Goal: Transaction & Acquisition: Purchase product/service

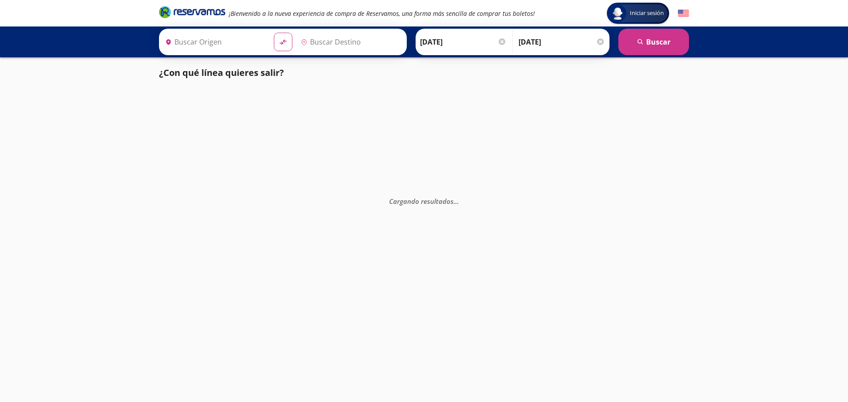
type input "[GEOGRAPHIC_DATA], [GEOGRAPHIC_DATA]"
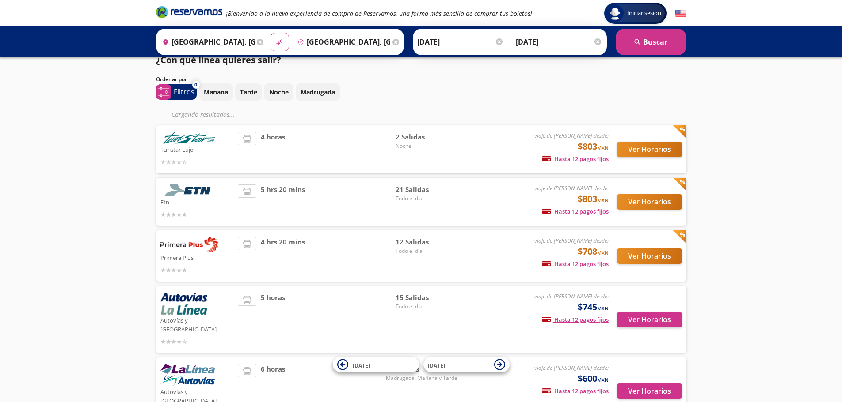
scroll to position [44, 0]
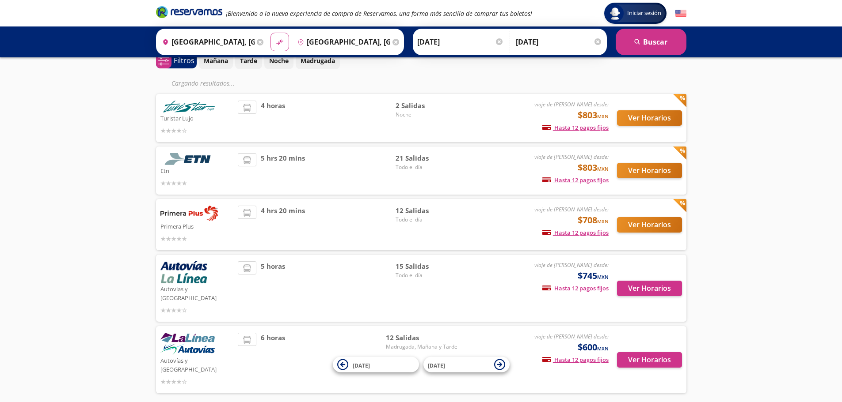
drag, startPoint x: 578, startPoint y: 341, endPoint x: 599, endPoint y: 339, distance: 20.9
click at [599, 341] on span "$600 MXN" at bounding box center [592, 347] width 31 height 13
click at [599, 345] on small "MXN" at bounding box center [602, 348] width 11 height 7
click at [588, 341] on span "$600 MXN" at bounding box center [592, 347] width 31 height 13
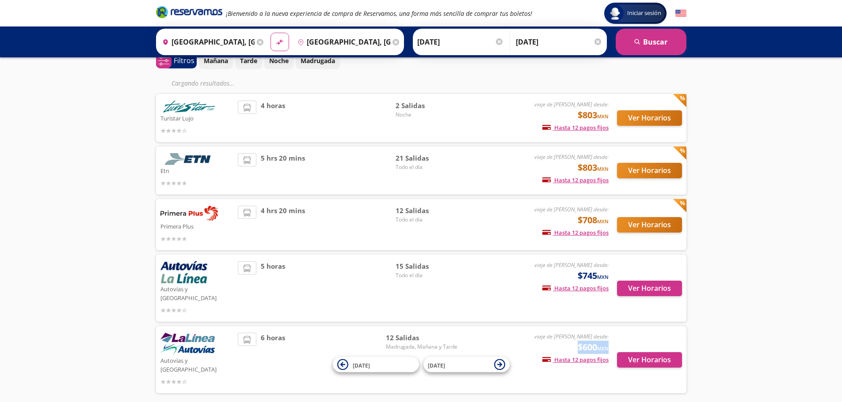
click at [588, 341] on span "$600 MXN" at bounding box center [592, 347] width 31 height 13
click at [577, 341] on span "$600 MXN" at bounding box center [592, 347] width 31 height 13
click at [398, 333] on span "12 Salidas" at bounding box center [422, 338] width 72 height 10
click at [554, 338] on div "viaje de ida desde: $600 MXN Hasta 12 pagos fijos Pagos fijos en compras mayore…" at bounding box center [535, 360] width 146 height 54
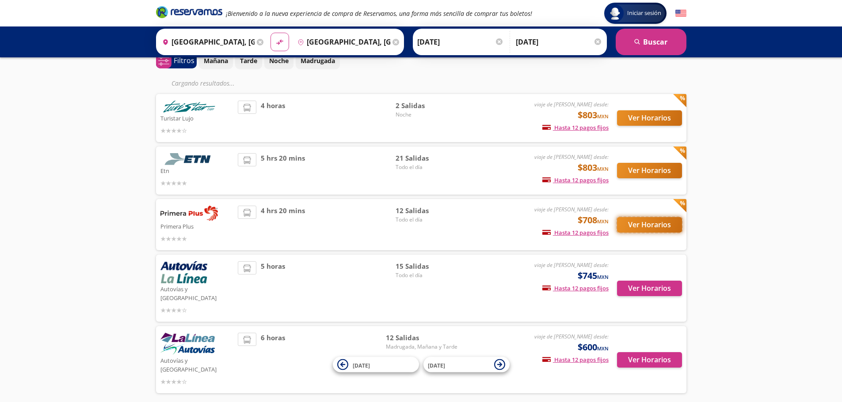
click at [652, 223] on button "Ver Horarios" at bounding box center [649, 224] width 65 height 15
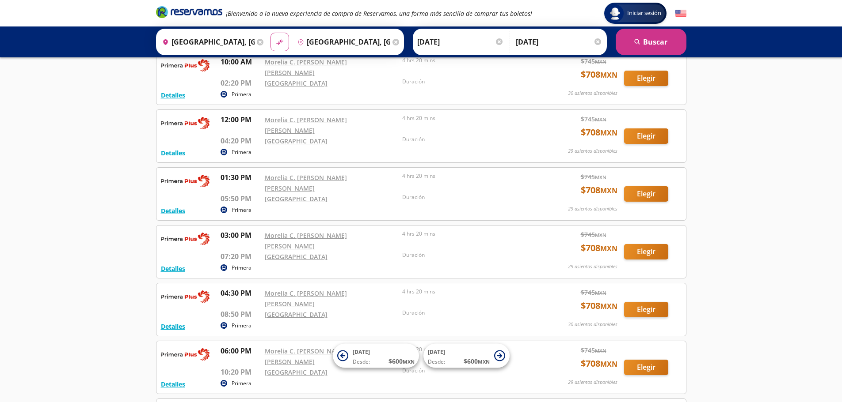
scroll to position [221, 0]
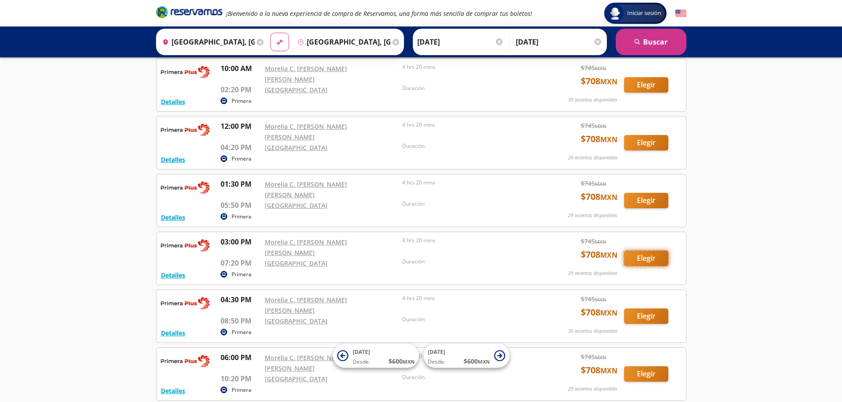
click at [635, 251] on button "Elegir" at bounding box center [646, 258] width 44 height 15
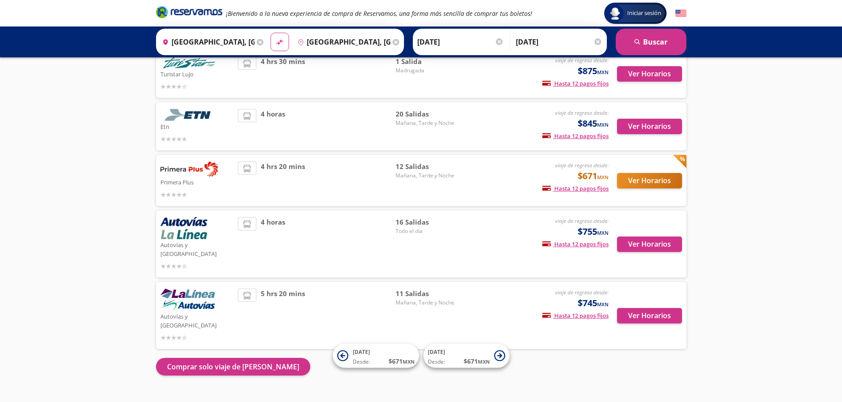
scroll to position [71, 0]
click at [634, 182] on button "Ver Horarios" at bounding box center [649, 180] width 65 height 15
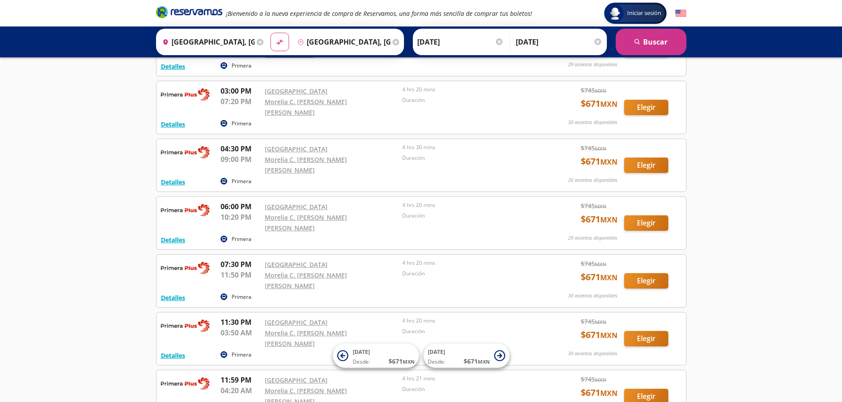
scroll to position [453, 0]
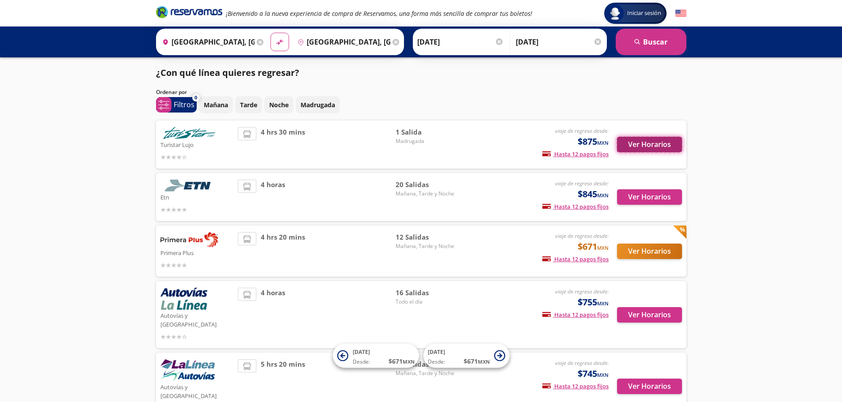
click at [656, 145] on button "Ver Horarios" at bounding box center [649, 144] width 65 height 15
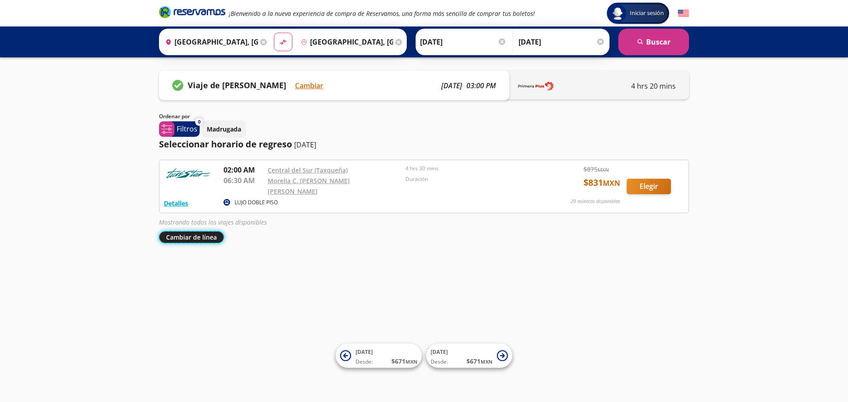
click at [199, 232] on button "Cambiar de línea" at bounding box center [191, 237] width 65 height 12
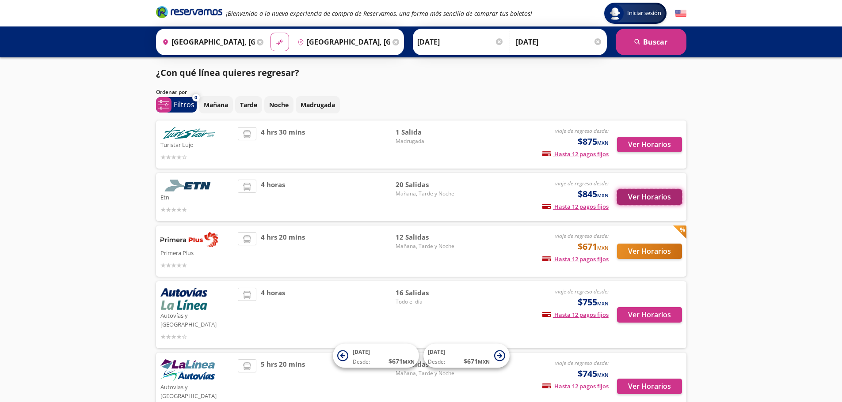
click at [629, 193] on button "Ver Horarios" at bounding box center [649, 197] width 65 height 15
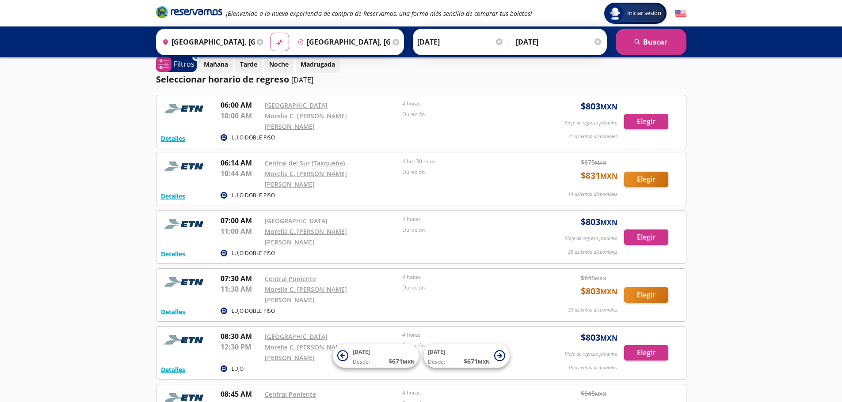
scroll to position [44, 0]
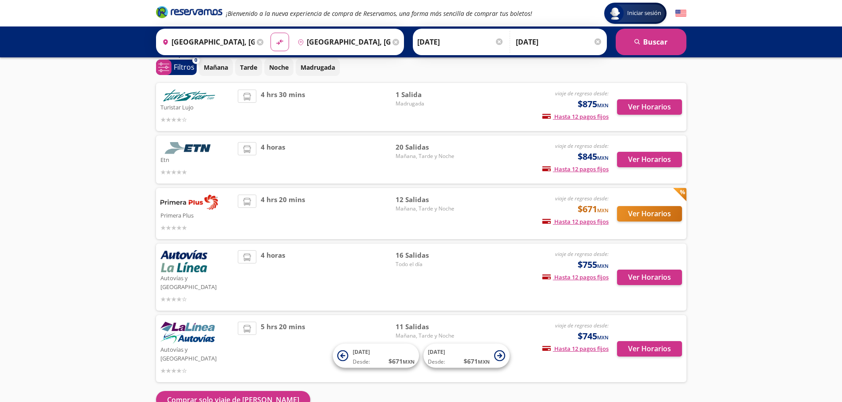
scroll to position [44, 0]
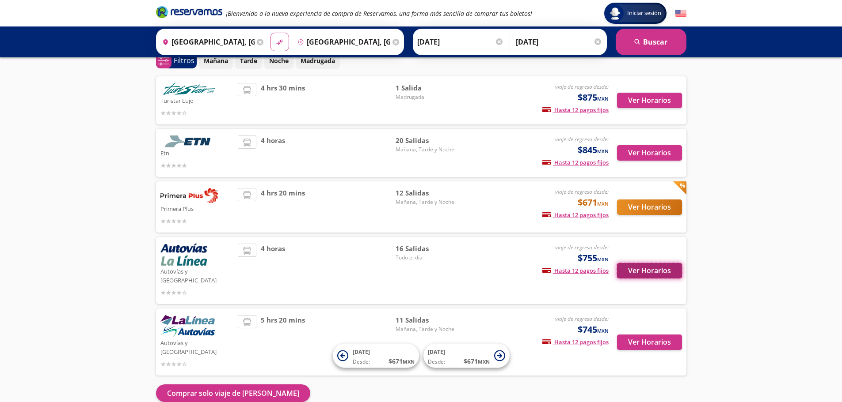
click at [643, 272] on button "Ver Horarios" at bounding box center [649, 270] width 65 height 15
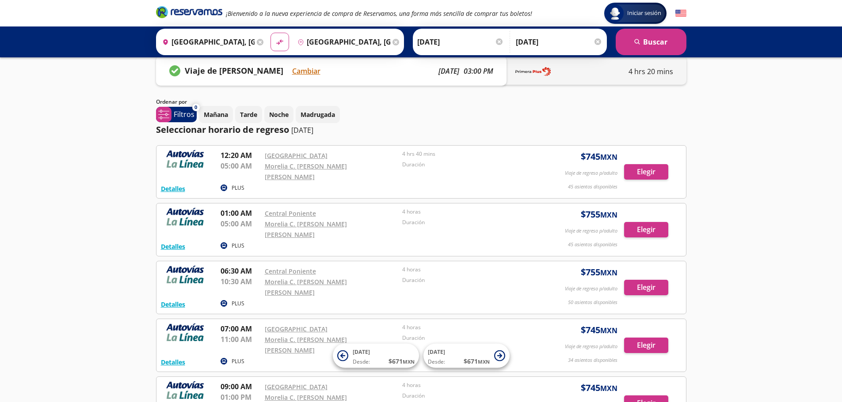
scroll to position [44, 0]
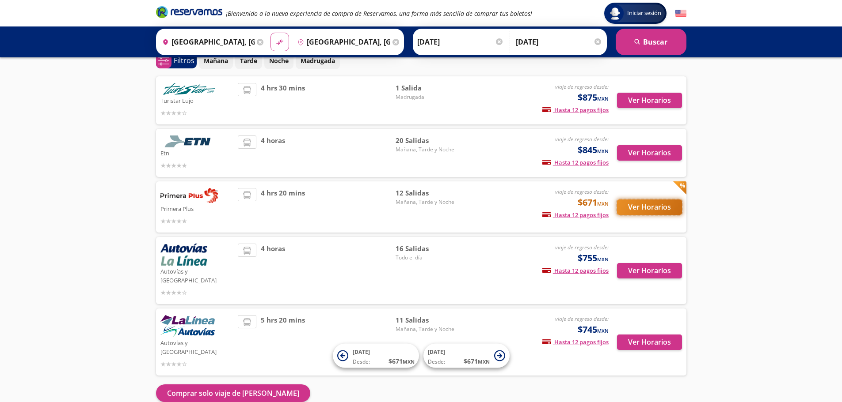
click at [643, 210] on button "Ver Horarios" at bounding box center [649, 207] width 65 height 15
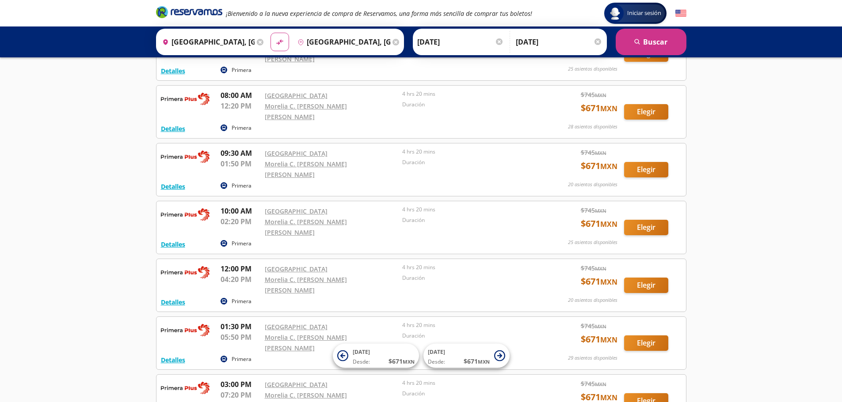
scroll to position [221, 0]
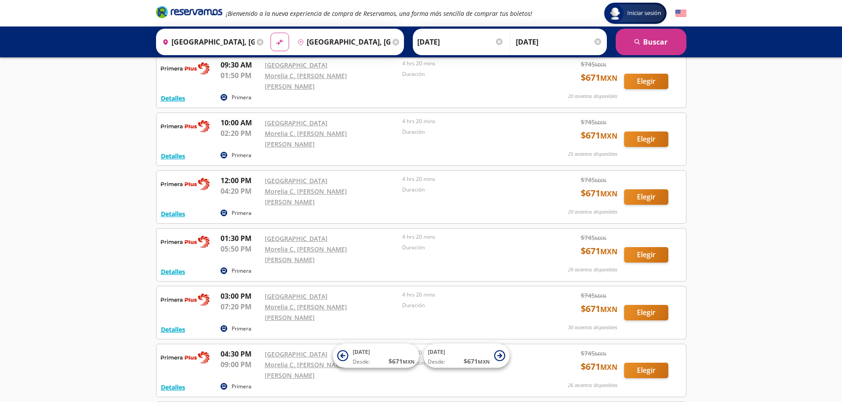
scroll to position [44, 0]
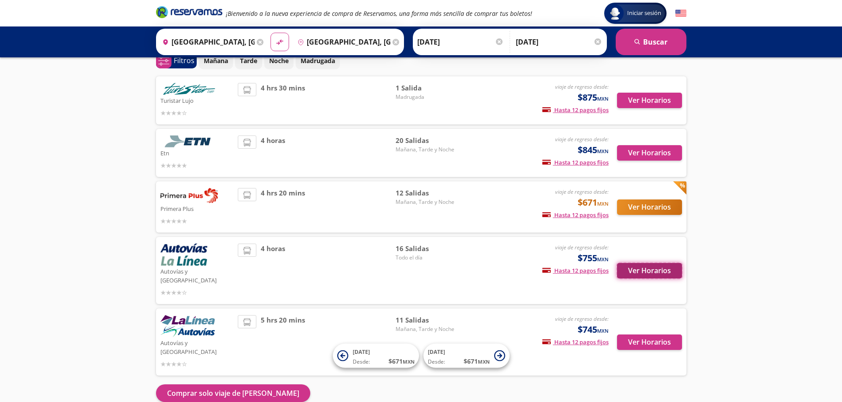
click at [643, 265] on button "Ver Horarios" at bounding box center [649, 270] width 65 height 15
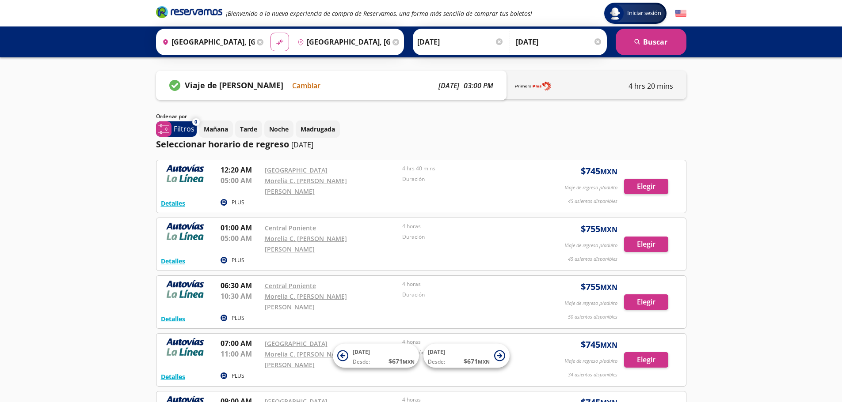
scroll to position [44, 0]
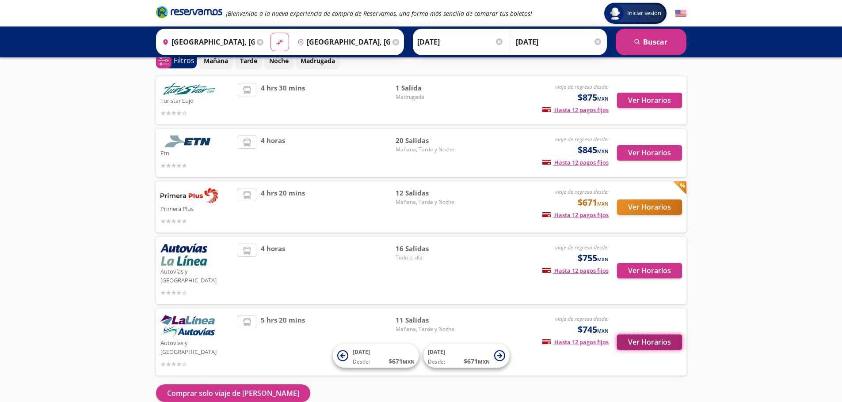
click at [627, 335] on button "Ver Horarios" at bounding box center [649, 342] width 65 height 15
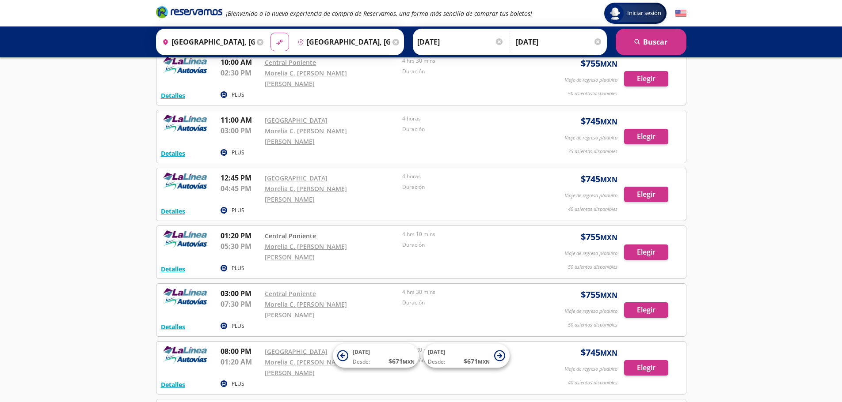
scroll to position [177, 0]
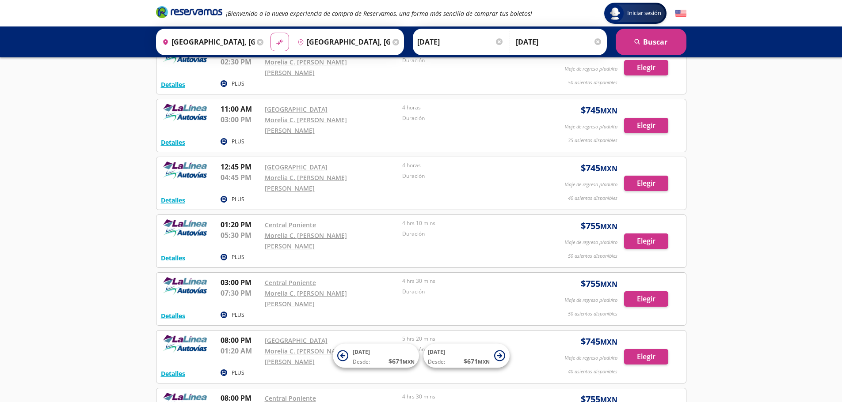
scroll to position [44, 0]
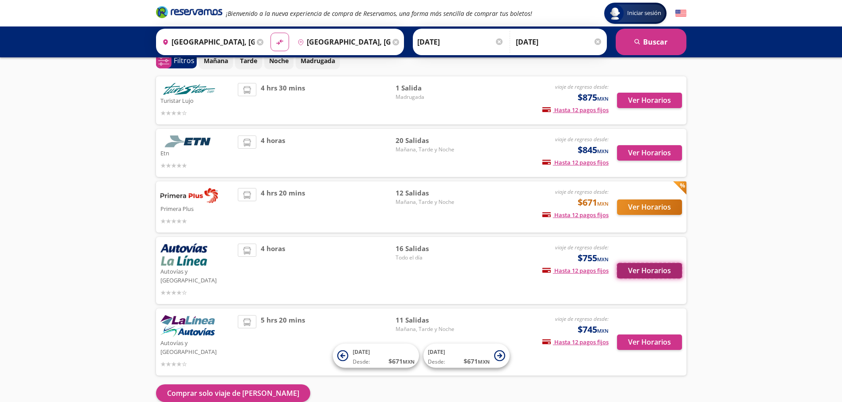
click at [642, 263] on button "Ver Horarios" at bounding box center [649, 270] width 65 height 15
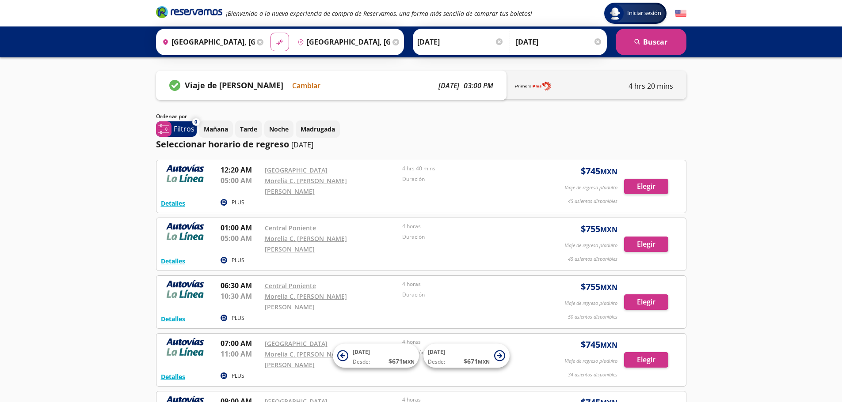
scroll to position [44, 0]
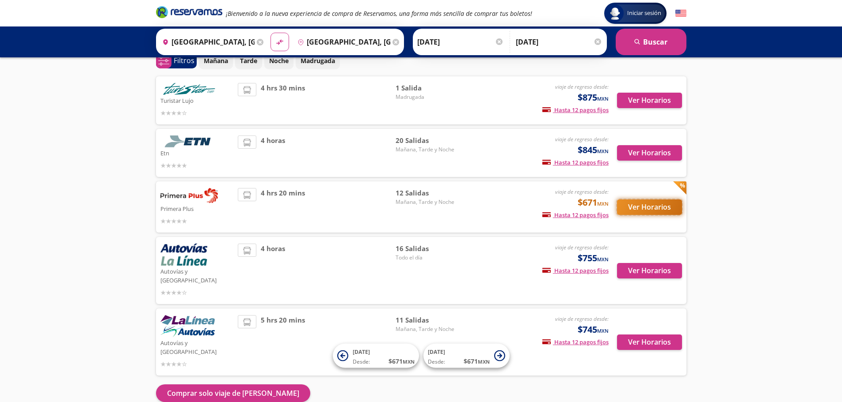
click at [640, 206] on button "Ver Horarios" at bounding box center [649, 207] width 65 height 15
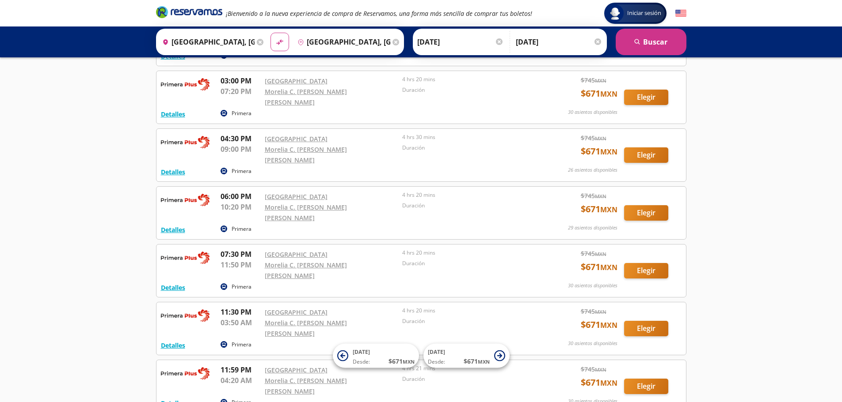
scroll to position [453, 0]
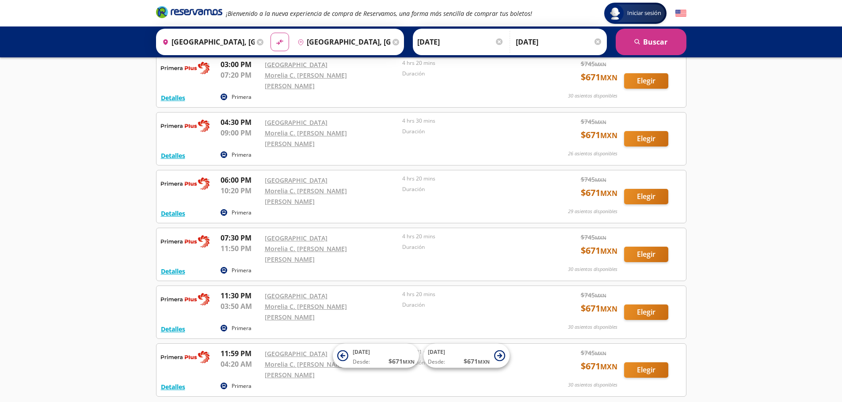
scroll to position [44, 0]
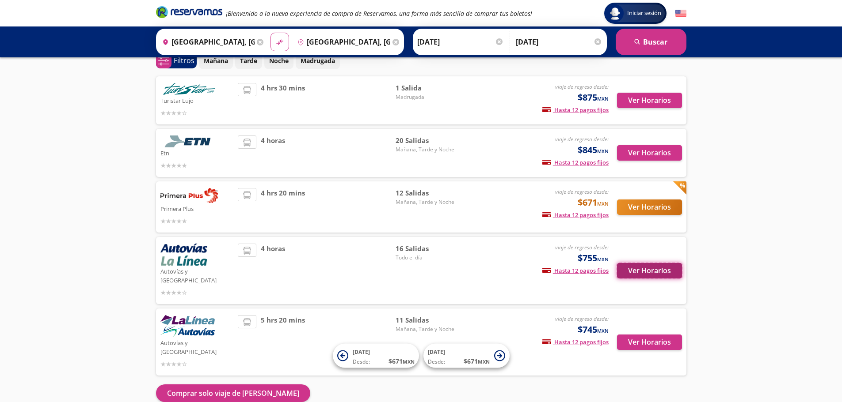
click at [653, 264] on button "Ver Horarios" at bounding box center [649, 270] width 65 height 15
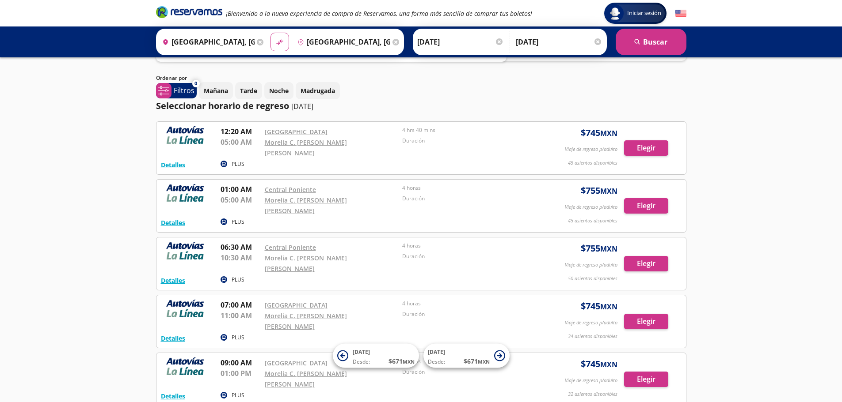
scroll to position [44, 0]
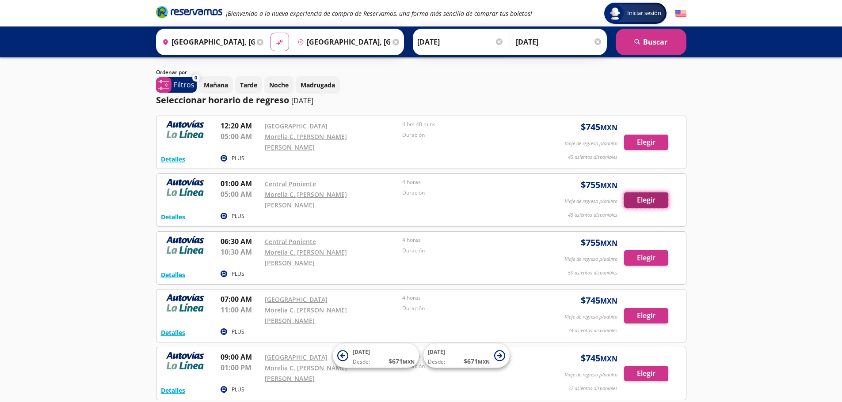
click at [645, 193] on button "Elegir" at bounding box center [646, 200] width 44 height 15
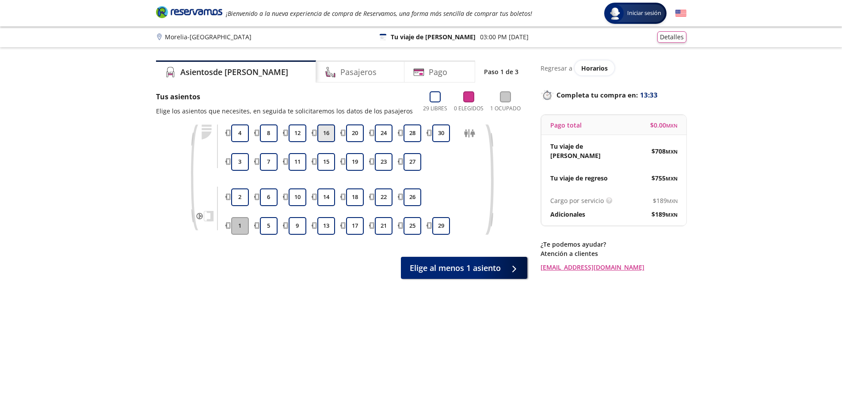
click at [331, 133] on button "16" at bounding box center [326, 134] width 18 height 18
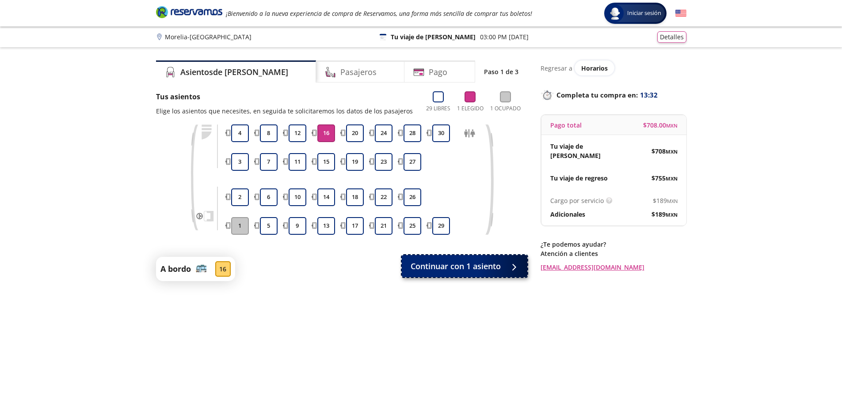
click at [433, 268] on span "Continuar con 1 asiento" at bounding box center [455, 267] width 90 height 12
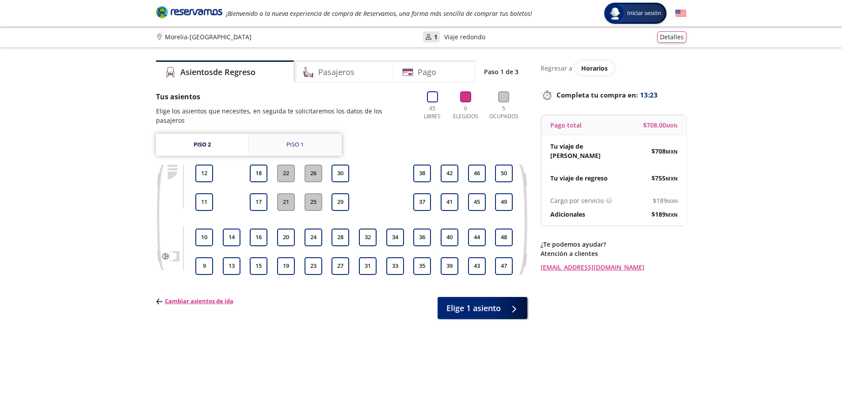
click at [316, 139] on link "Piso 1" at bounding box center [295, 145] width 93 height 22
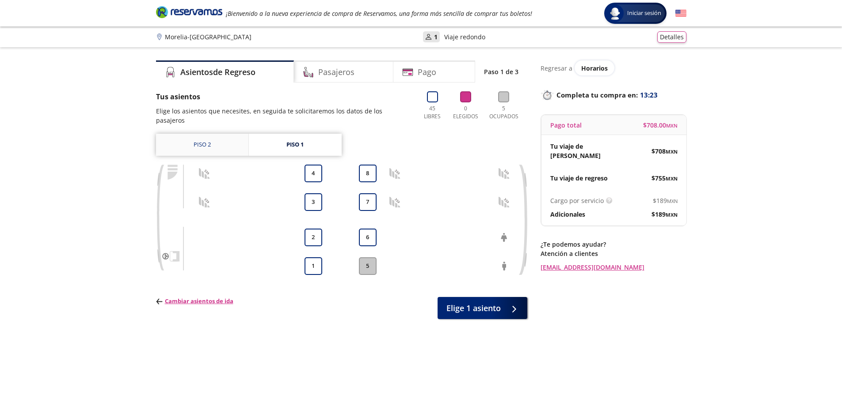
click at [223, 134] on link "Piso 2" at bounding box center [202, 145] width 92 height 22
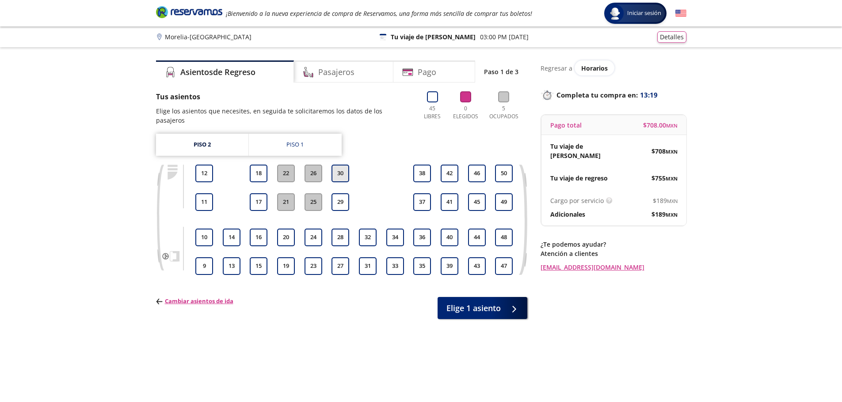
click at [345, 169] on button "30" at bounding box center [340, 174] width 18 height 18
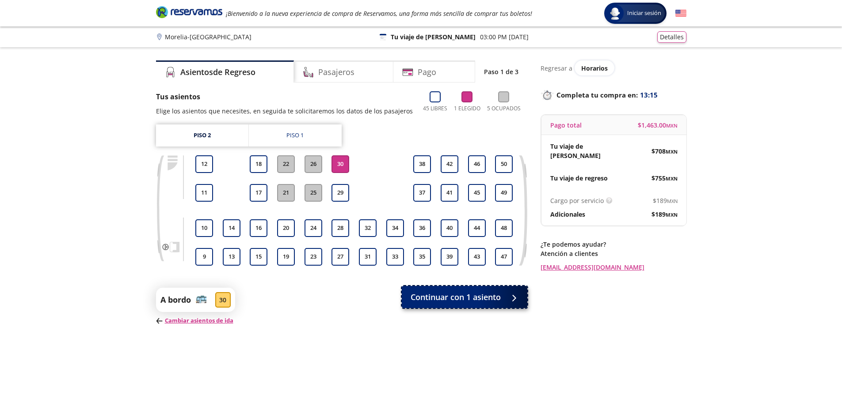
click at [458, 296] on span "Continuar con 1 asiento" at bounding box center [455, 298] width 90 height 12
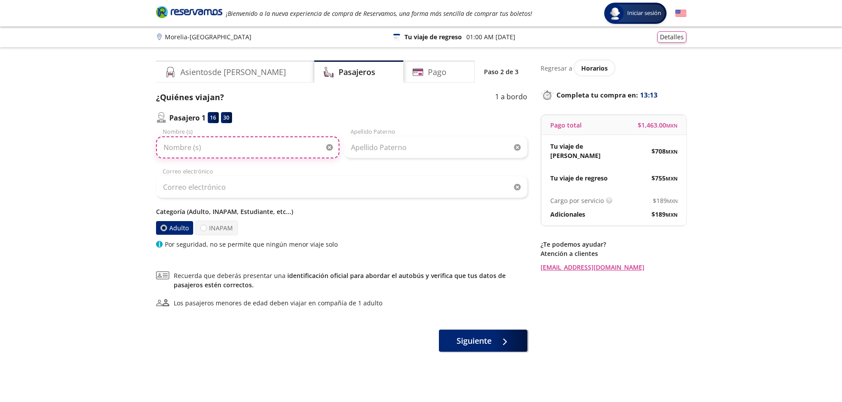
click at [250, 151] on input "Nombre (s)" at bounding box center [247, 148] width 183 height 22
type input "[PERSON_NAME]"
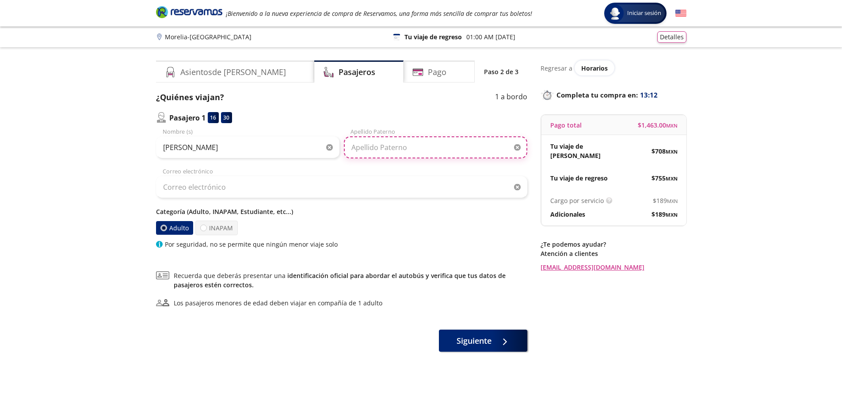
type input "Sanchez Hernandez"
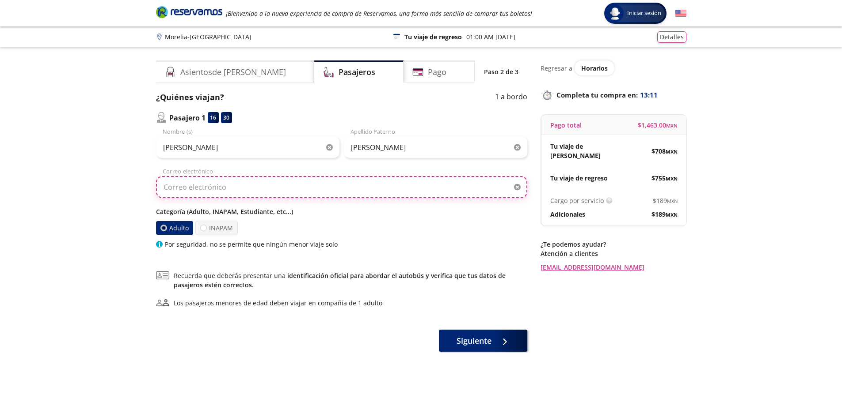
click at [239, 185] on input "Correo electrónico" at bounding box center [341, 187] width 371 height 22
type input "[EMAIL_ADDRESS][DOMAIN_NAME]"
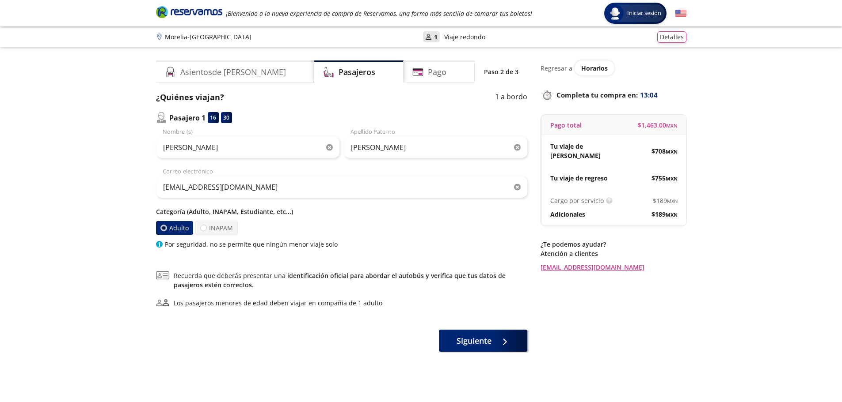
click at [190, 213] on p "Categoría (Adulto, INAPAM, Estudiante, etc...)" at bounding box center [341, 211] width 371 height 9
click at [276, 214] on p "Categoría (Adulto, INAPAM, Estudiante, etc...)" at bounding box center [341, 211] width 371 height 9
click at [277, 214] on p "Categoría (Adulto, INAPAM, Estudiante, etc...)" at bounding box center [341, 211] width 371 height 9
click at [245, 223] on div "Adulto INAPAM" at bounding box center [341, 228] width 371 height 15
click at [218, 225] on label "INAPAM" at bounding box center [216, 228] width 42 height 15
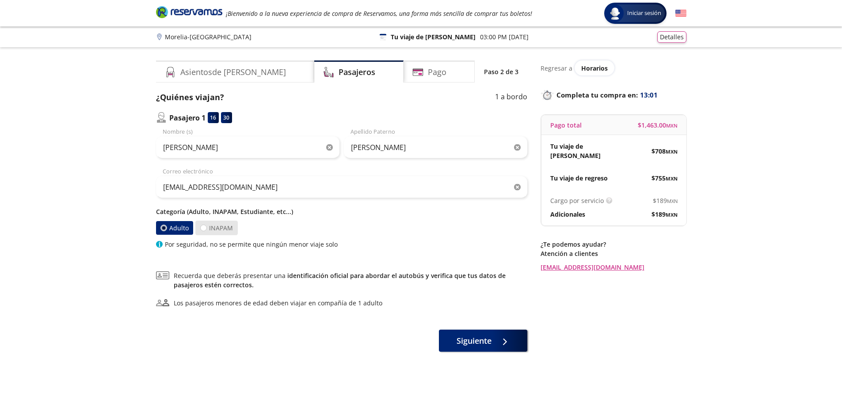
click at [206, 225] on input "INAPAM" at bounding box center [204, 228] width 6 height 6
radio input "true"
click at [178, 224] on label "Adulto" at bounding box center [175, 228] width 38 height 15
click at [167, 225] on input "Adulto" at bounding box center [164, 228] width 6 height 6
radio input "true"
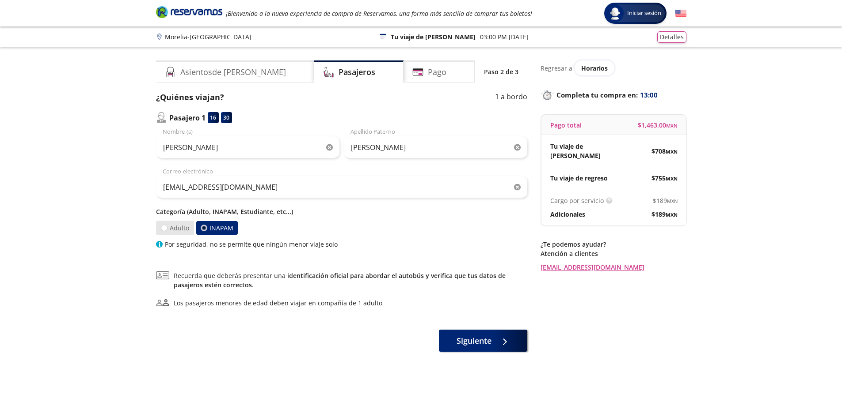
radio input "false"
click at [258, 229] on div "Adulto INAPAM" at bounding box center [341, 228] width 371 height 15
click at [284, 223] on div "Adulto INAPAM" at bounding box center [341, 228] width 371 height 15
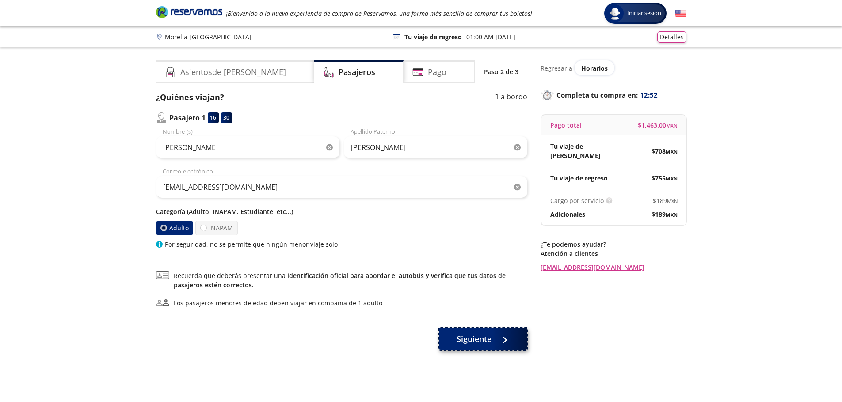
click at [474, 334] on span "Siguiente" at bounding box center [473, 340] width 35 height 12
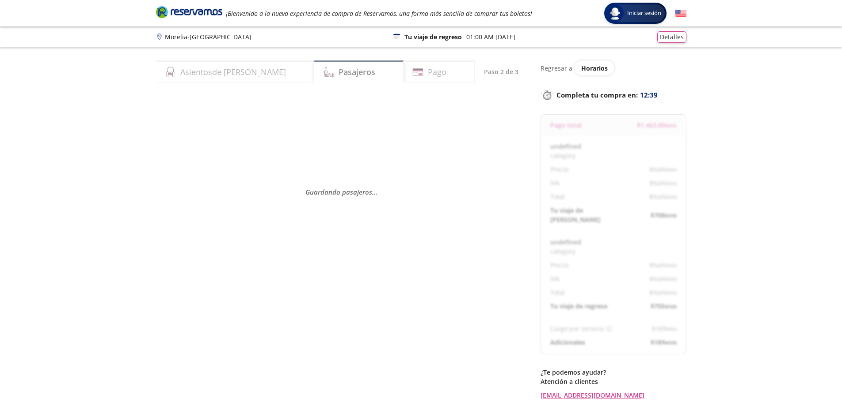
select select "MX"
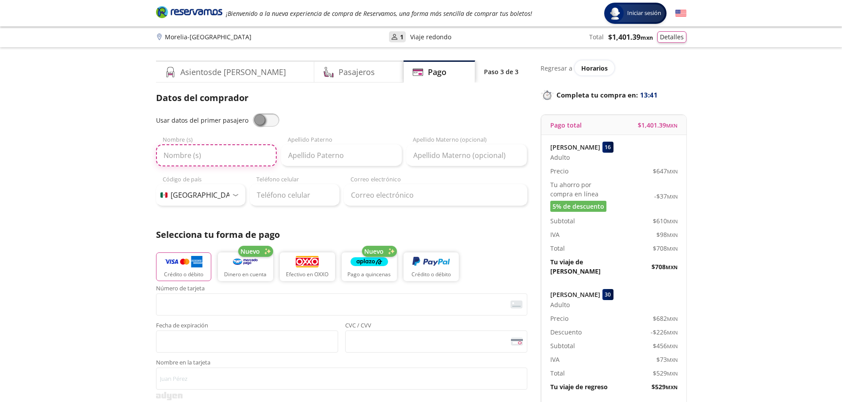
click at [242, 160] on input "Nombre (s)" at bounding box center [216, 155] width 121 height 22
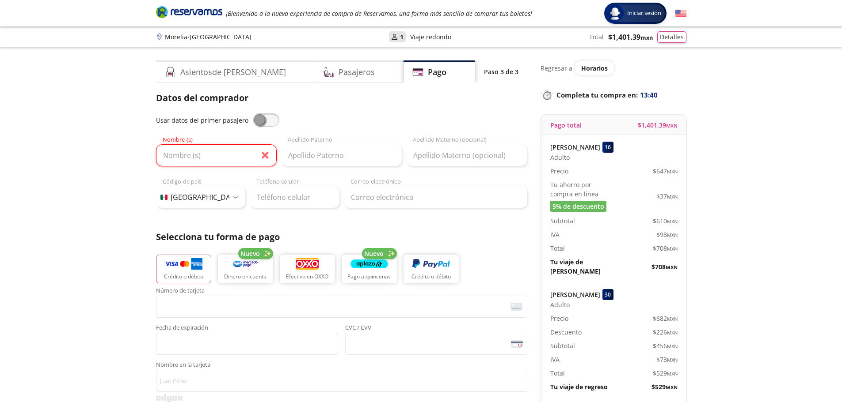
click at [265, 120] on span at bounding box center [266, 120] width 27 height 13
click at [253, 114] on input "checkbox" at bounding box center [253, 114] width 0 height 0
type input "[PERSON_NAME]"
type input "Sanchez Hernandez"
type input "[EMAIL_ADDRESS][DOMAIN_NAME]"
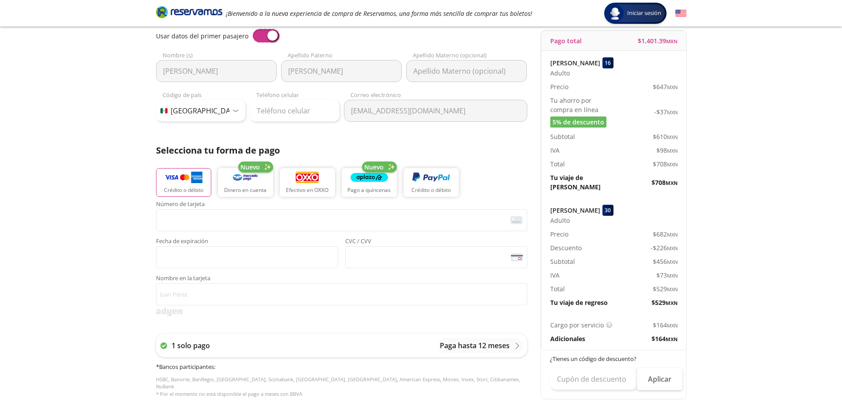
scroll to position [88, 0]
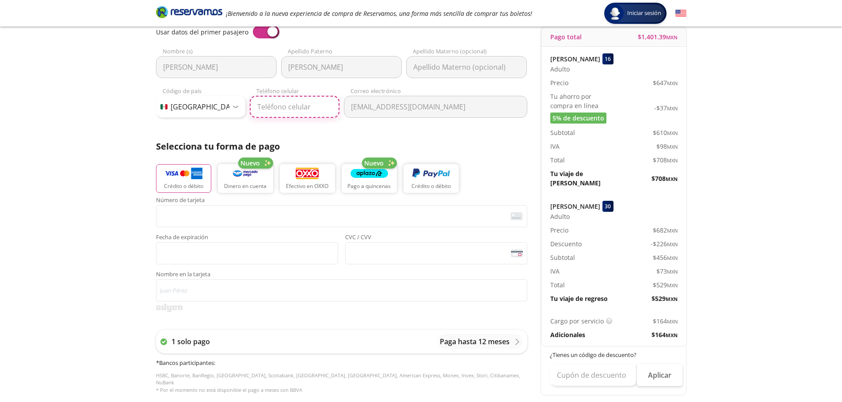
click at [309, 114] on input "Teléfono celular" at bounding box center [295, 107] width 90 height 22
type input "443 285 7765"
click at [415, 140] on p "Selecciona tu forma de pago" at bounding box center [341, 146] width 371 height 13
click at [433, 181] on button "Crédito o débito" at bounding box center [430, 179] width 55 height 30
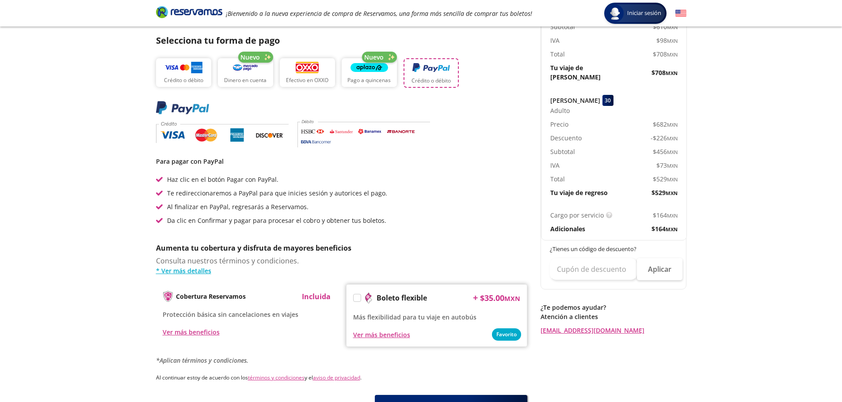
scroll to position [265, 0]
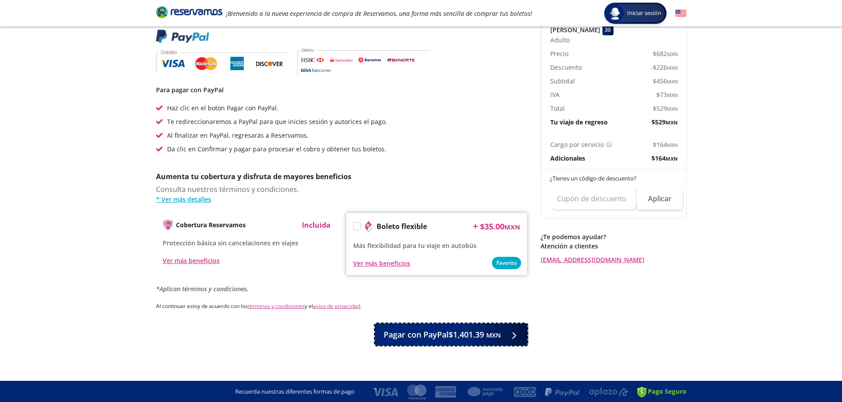
click at [491, 333] on small "MXN" at bounding box center [493, 335] width 15 height 8
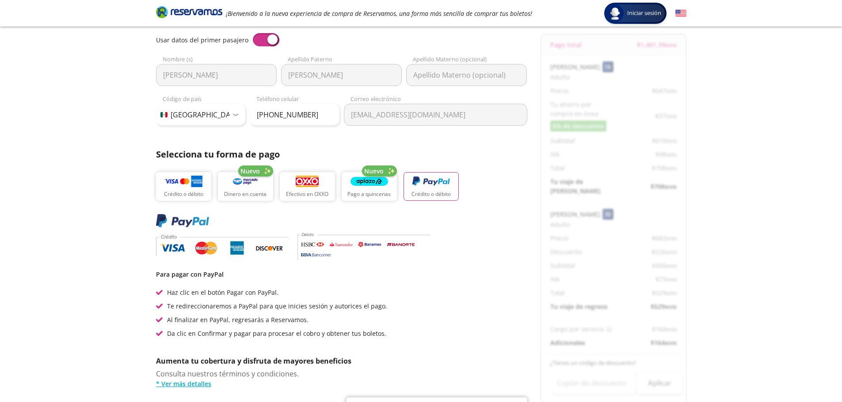
scroll to position [0, 0]
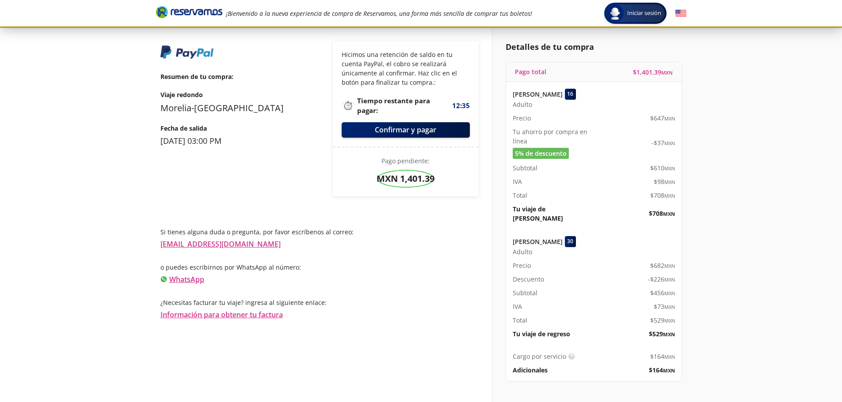
scroll to position [19, 0]
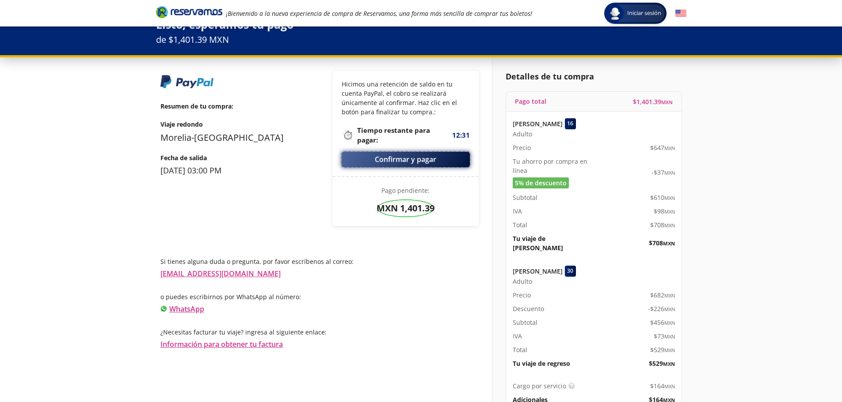
click at [424, 160] on button "Confirmar y pagar" at bounding box center [405, 159] width 128 height 15
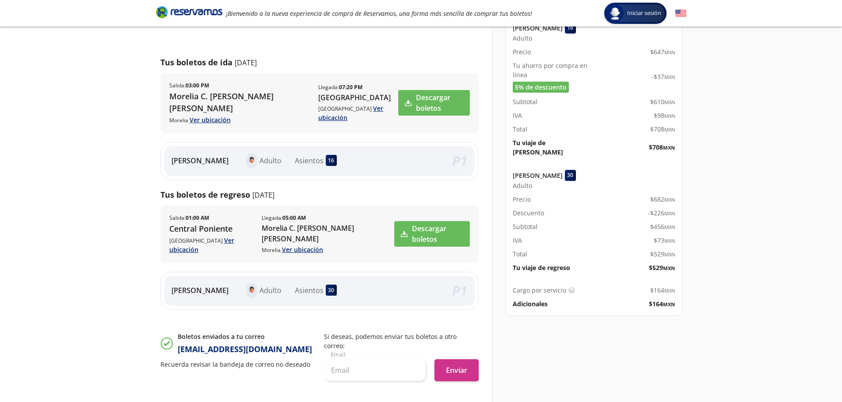
scroll to position [107, 0]
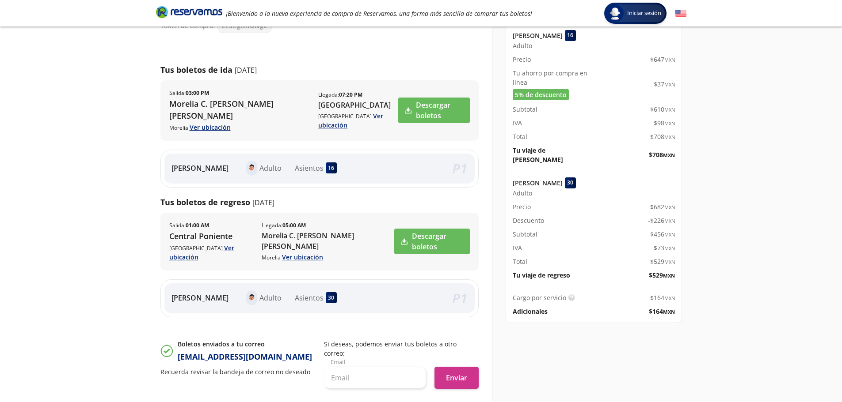
click at [195, 94] on b "03:00 PM" at bounding box center [197, 93] width 23 height 8
click at [617, 341] on div "Detalles de tu compra Pago total $ 1,401.39 MXN [PERSON_NAME] 16 Adulto Precio …" at bounding box center [589, 243] width 194 height 549
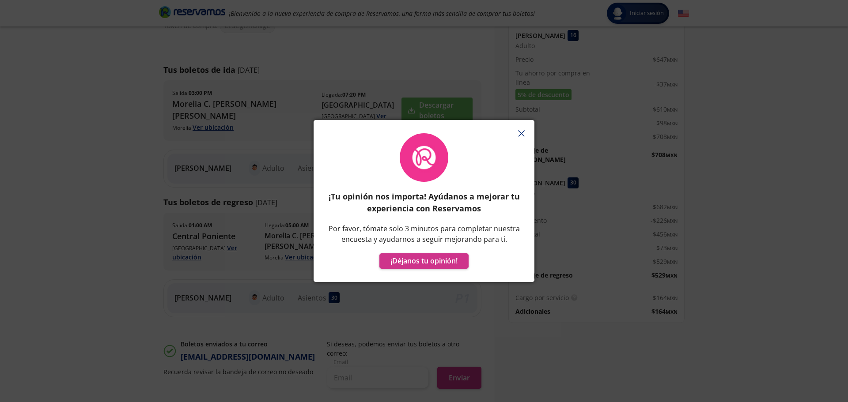
click at [523, 135] on icon "button" at bounding box center [521, 133] width 7 height 7
